Goal: Task Accomplishment & Management: Use online tool/utility

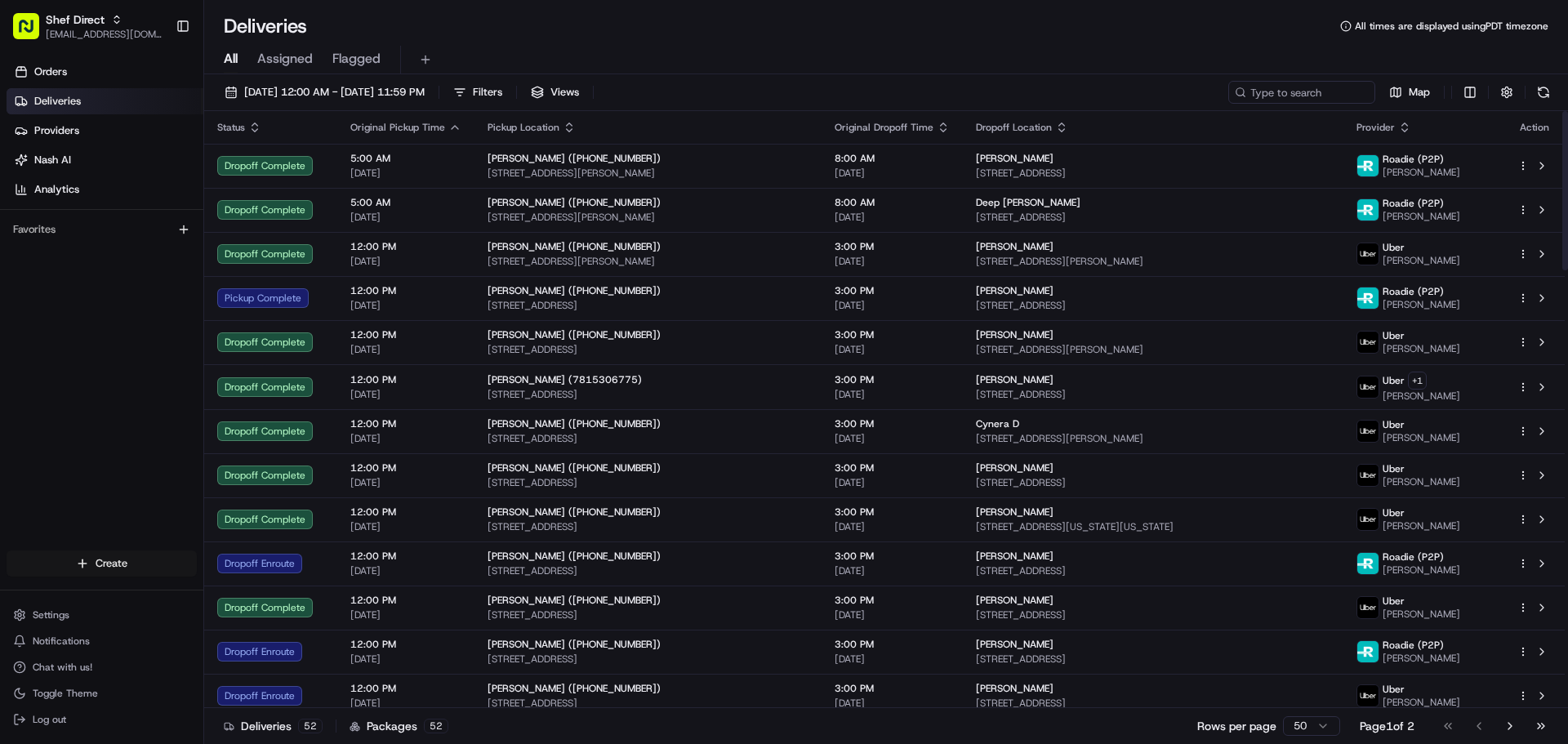
click at [149, 567] on html "Shef Direct [EMAIL_ADDRESS][DOMAIN_NAME] Toggle Sidebar Orders Deliveries Provi…" at bounding box center [784, 372] width 1568 height 744
click at [270, 594] on link "Delivery" at bounding box center [295, 593] width 182 height 30
